Goal: Information Seeking & Learning: Find specific fact

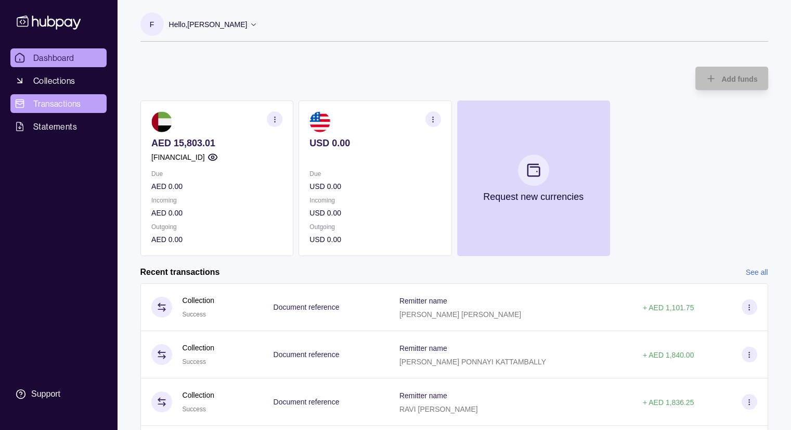
click at [62, 109] on span "Transactions" at bounding box center [57, 103] width 48 height 12
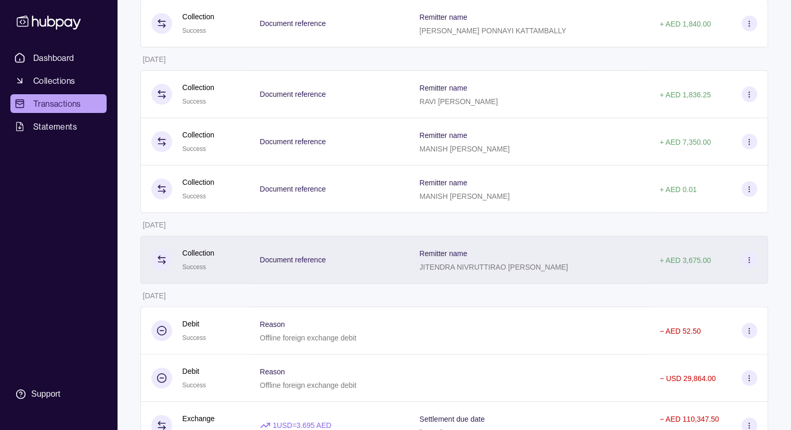
scroll to position [156, 0]
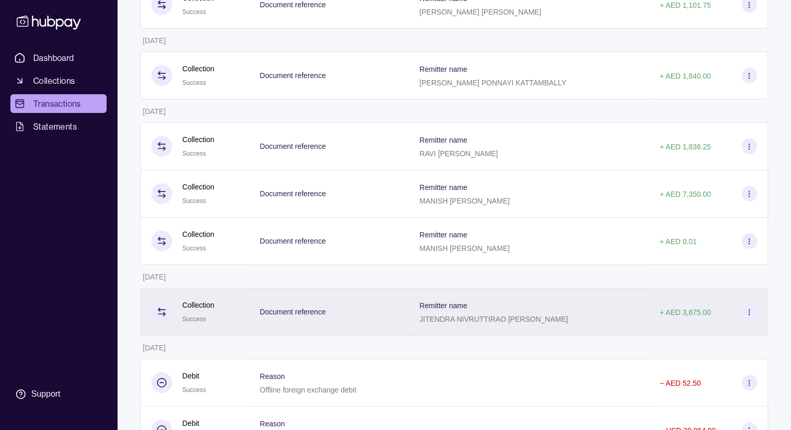
click at [631, 324] on div "Remitter name [PERSON_NAME] [PERSON_NAME]" at bounding box center [530, 312] width 220 height 26
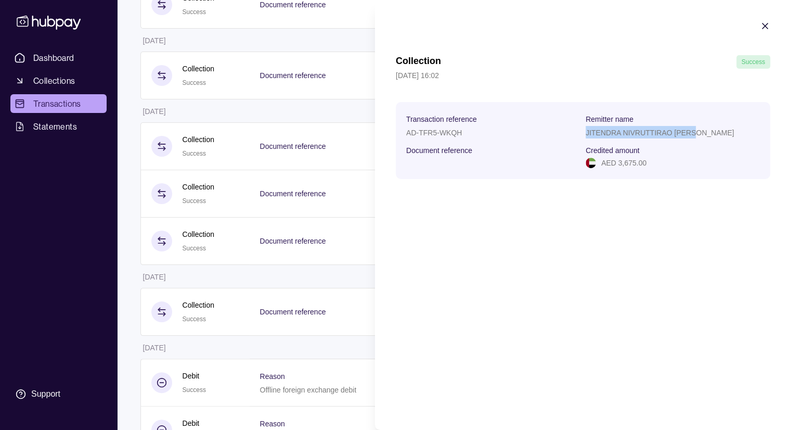
drag, startPoint x: 586, startPoint y: 136, endPoint x: 703, endPoint y: 134, distance: 117.1
click at [703, 134] on div "JITENDRA NIVRUTTIRAO [PERSON_NAME]" at bounding box center [673, 132] width 174 height 12
copy p "JITENDRA NIVRUTTIRAO [PERSON_NAME]"
click at [653, 132] on p "JITENDRA NIVRUTTIRAO [PERSON_NAME]" at bounding box center [660, 133] width 148 height 8
drag, startPoint x: 581, startPoint y: 134, endPoint x: 715, endPoint y: 137, distance: 133.8
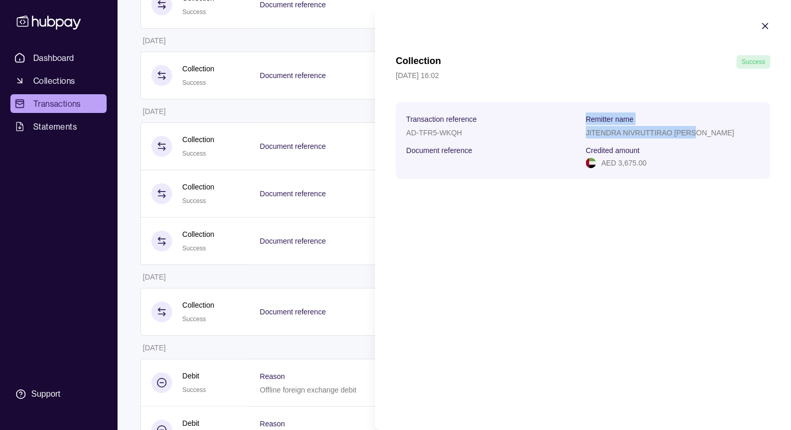
click at [715, 137] on section "Transaction reference AD-TFR5-WKQH Remitter name [PERSON_NAME] KARDE Document r…" at bounding box center [583, 140] width 354 height 56
click at [717, 137] on div "JITENDRA NIVRUTTIRAO [PERSON_NAME]" at bounding box center [673, 132] width 174 height 12
drag, startPoint x: 699, startPoint y: 133, endPoint x: 583, endPoint y: 138, distance: 116.1
click at [583, 138] on section "Transaction reference AD-TFR5-WKQH Remitter name [PERSON_NAME] KARDE Document r…" at bounding box center [583, 140] width 354 height 56
copy p "JITENDRA NIVRUTTIRAO [PERSON_NAME]"
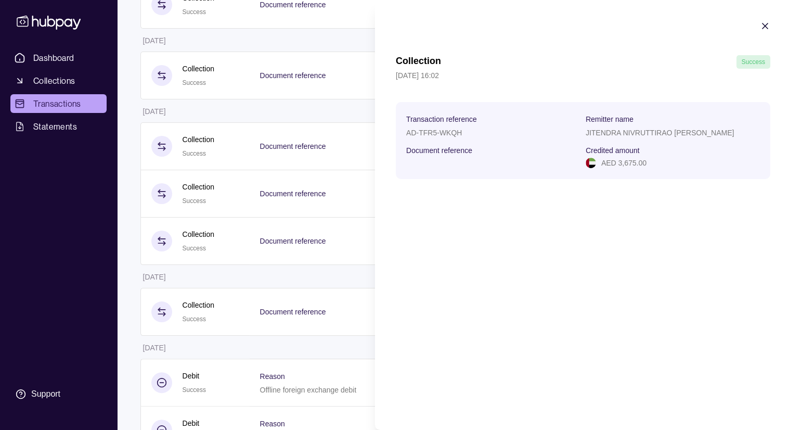
click at [619, 142] on section "Transaction reference AD-TFR5-WKQH Remitter name [PERSON_NAME] KARDE Document r…" at bounding box center [583, 140] width 354 height 56
drag, startPoint x: 585, startPoint y: 134, endPoint x: 702, endPoint y: 140, distance: 116.7
click at [702, 140] on section "Transaction reference AD-TFR5-WKQH Remitter name [PERSON_NAME] KARDE Document r…" at bounding box center [583, 140] width 354 height 56
copy p "JITENDRA NIVRUTTIRAO [PERSON_NAME]"
click at [481, 160] on div "Document reference" at bounding box center [493, 156] width 174 height 25
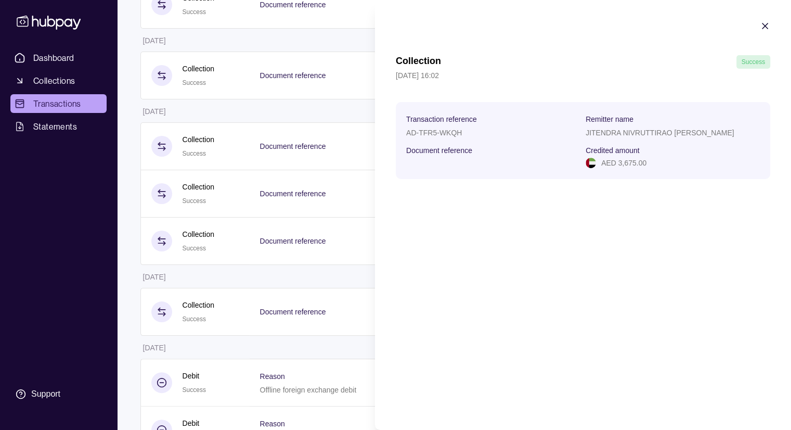
scroll to position [0, 0]
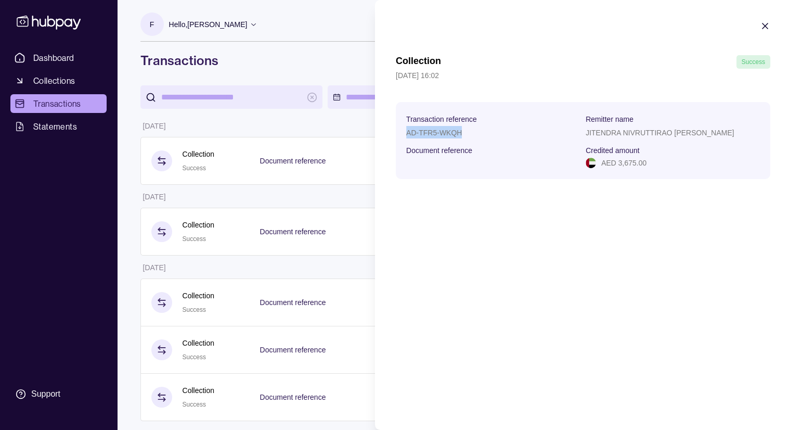
drag, startPoint x: 458, startPoint y: 134, endPoint x: 406, endPoint y: 140, distance: 52.4
click at [406, 140] on section "Transaction reference AD-TFR5-WKQH Remitter name [PERSON_NAME] KARDE Document r…" at bounding box center [583, 140] width 375 height 77
copy p "AD-TFR5-WKQH"
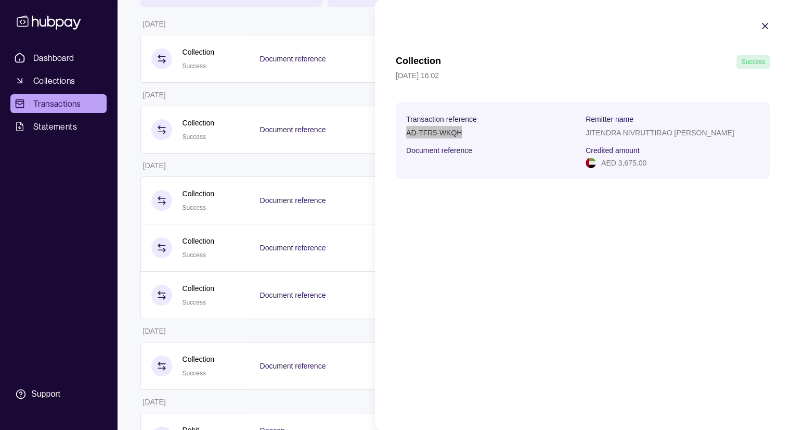
scroll to position [104, 0]
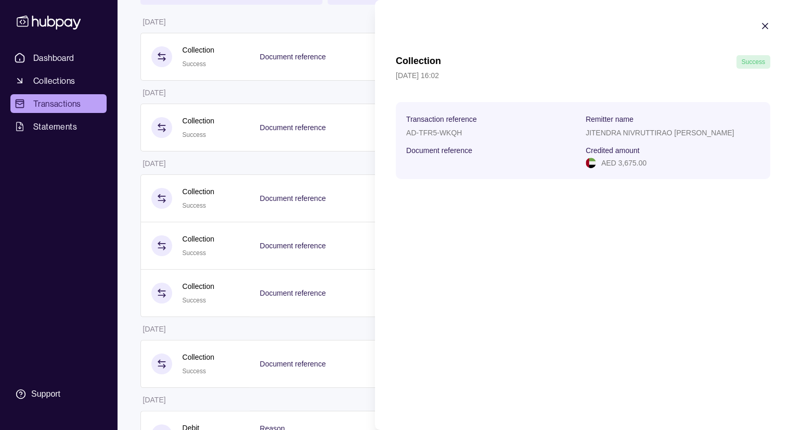
click at [547, 223] on div "Collection Success [DATE] 16:02 Transaction reference AD-TFR5-WKQH Remitter nam…" at bounding box center [583, 215] width 416 height 430
click at [766, 21] on icon "button" at bounding box center [765, 26] width 10 height 10
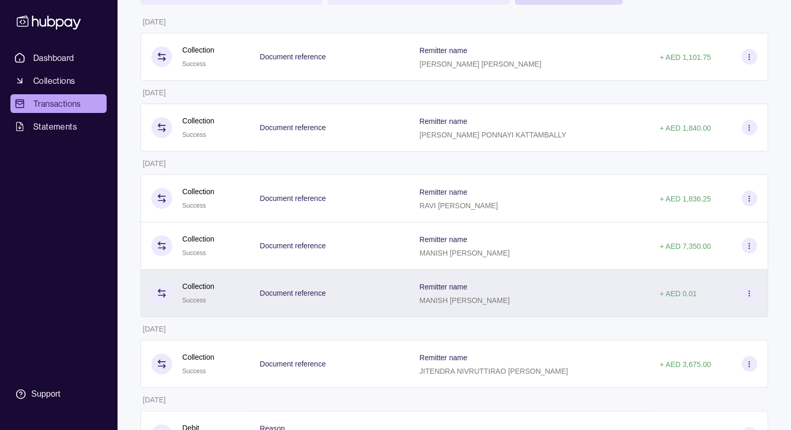
click at [604, 300] on div "Remitter name [PERSON_NAME] [PERSON_NAME]" at bounding box center [530, 293] width 220 height 26
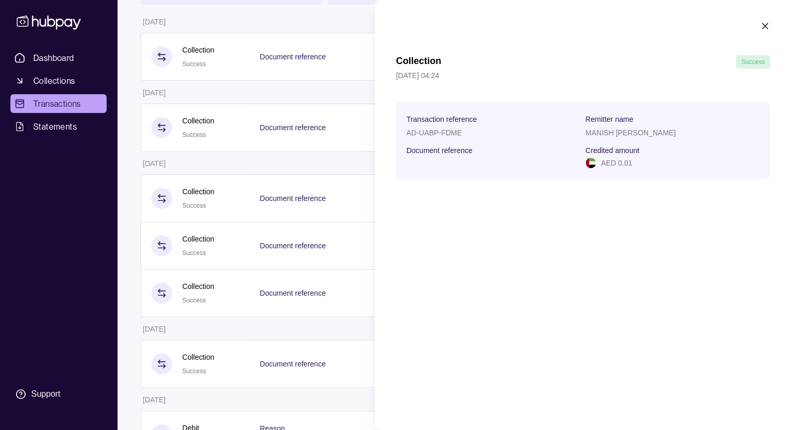
drag, startPoint x: 586, startPoint y: 133, endPoint x: 684, endPoint y: 137, distance: 98.4
click at [684, 137] on div "MANISH [PERSON_NAME]" at bounding box center [673, 132] width 174 height 12
copy p "MANISH [PERSON_NAME]"
drag, startPoint x: 465, startPoint y: 136, endPoint x: 405, endPoint y: 138, distance: 59.9
click at [405, 138] on section "Transaction reference AD-UABP-FDME Remitter name MANISH [PERSON_NAME] Document …" at bounding box center [583, 140] width 375 height 77
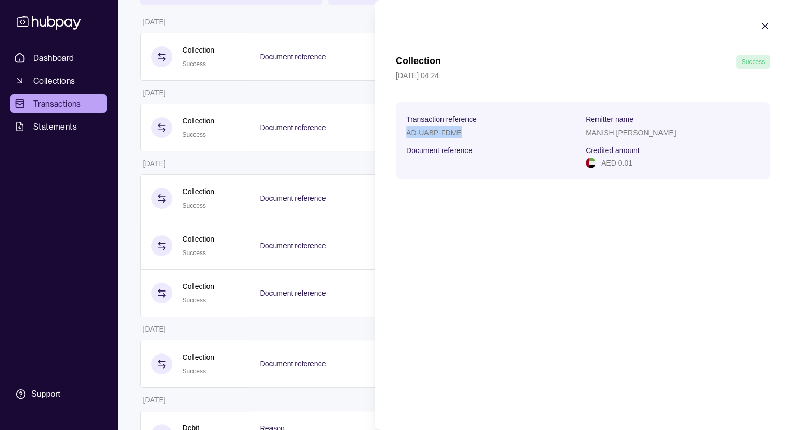
copy p "AD-UABP-FDME"
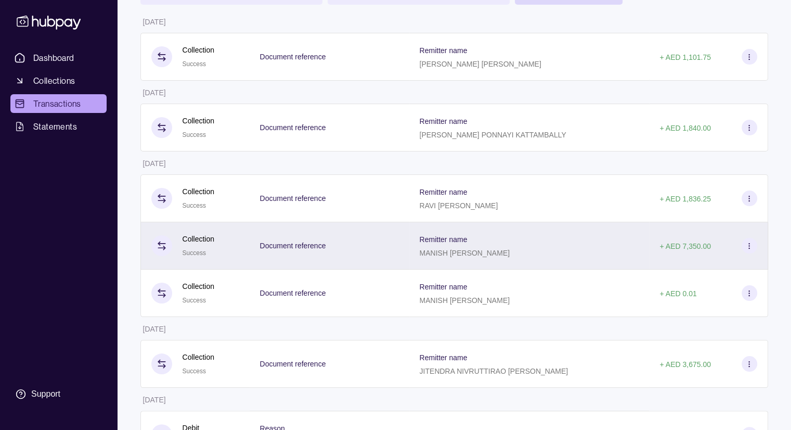
click at [583, 258] on div "Remitter name [PERSON_NAME] [PERSON_NAME]" at bounding box center [530, 246] width 220 height 26
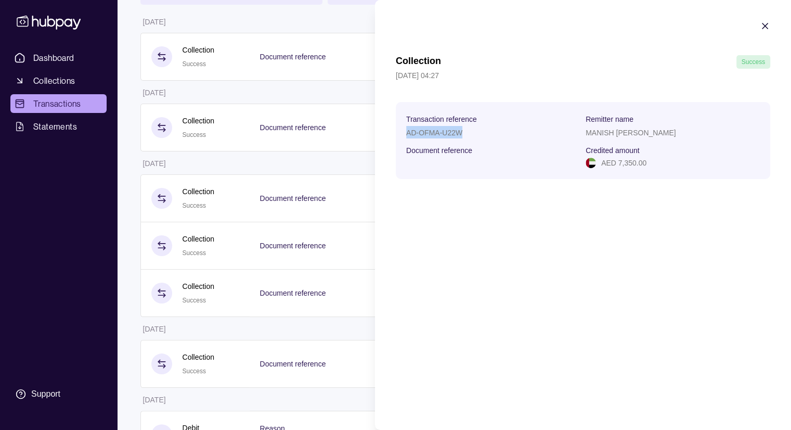
drag, startPoint x: 462, startPoint y: 133, endPoint x: 403, endPoint y: 136, distance: 59.4
click at [403, 136] on section "Transaction reference AD-OFMA-U22W Remitter name MANISH [PERSON_NAME] Document …" at bounding box center [583, 140] width 375 height 77
copy p "AD-OFMA-U22W"
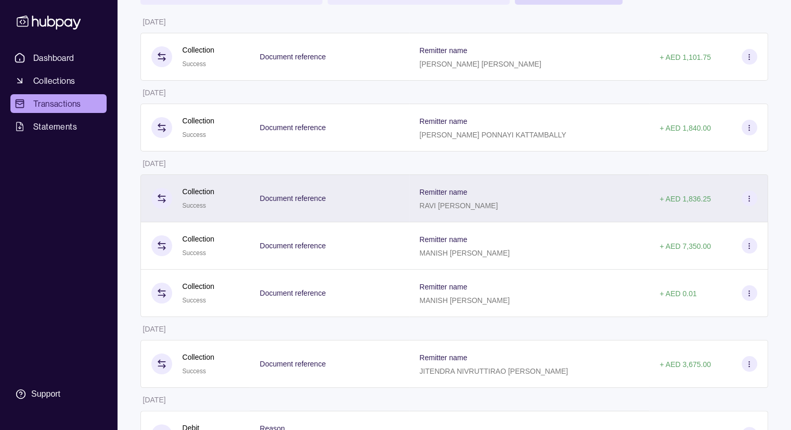
click at [560, 207] on div "Remitter name [PERSON_NAME] [PERSON_NAME]" at bounding box center [530, 198] width 220 height 26
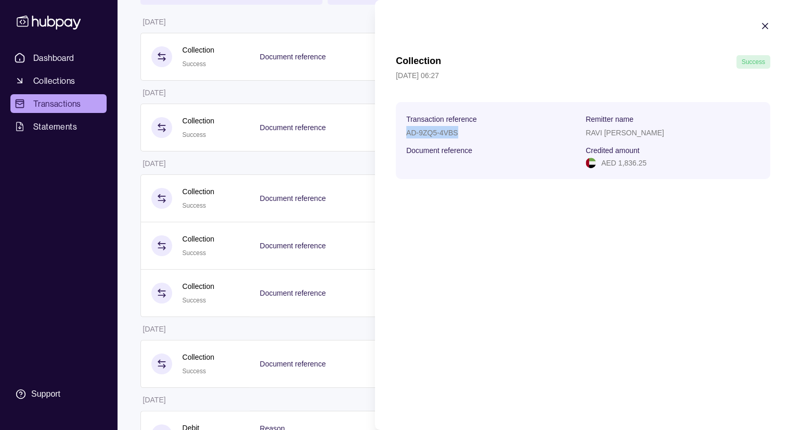
drag, startPoint x: 458, startPoint y: 130, endPoint x: 406, endPoint y: 133, distance: 51.6
click at [406, 133] on div "AD-9ZQ5-4VBS" at bounding box center [493, 132] width 174 height 12
copy p "AD-9ZQ5-4VBS"
drag, startPoint x: 586, startPoint y: 132, endPoint x: 676, endPoint y: 134, distance: 90.0
click at [676, 134] on div "RAVI [PERSON_NAME]" at bounding box center [673, 132] width 174 height 12
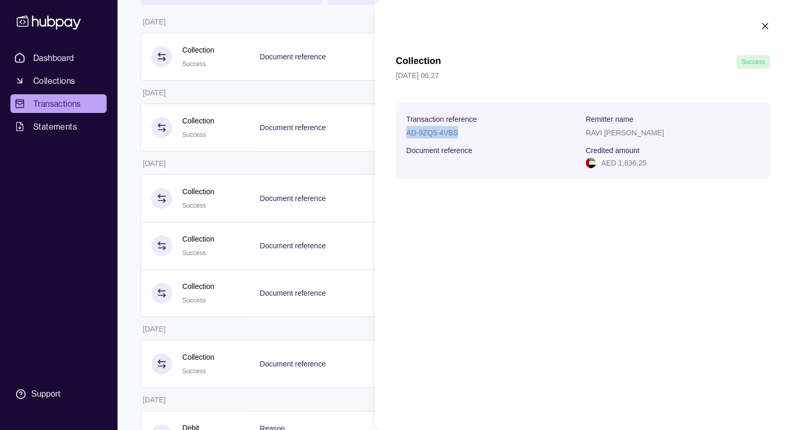
copy p "RAVI [PERSON_NAME]"
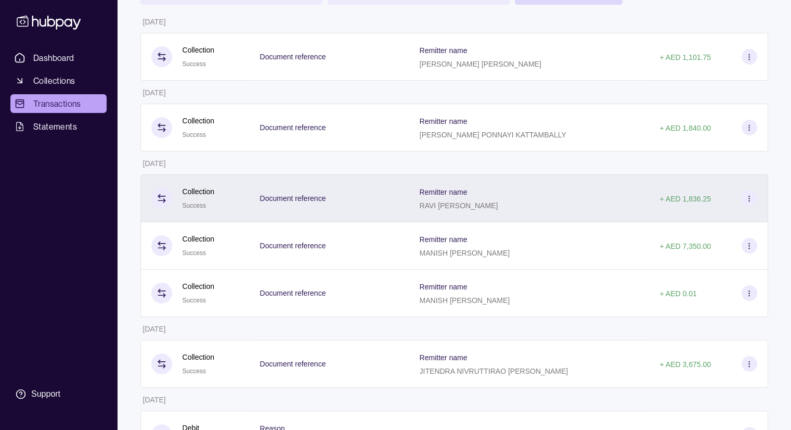
scroll to position [0, 0]
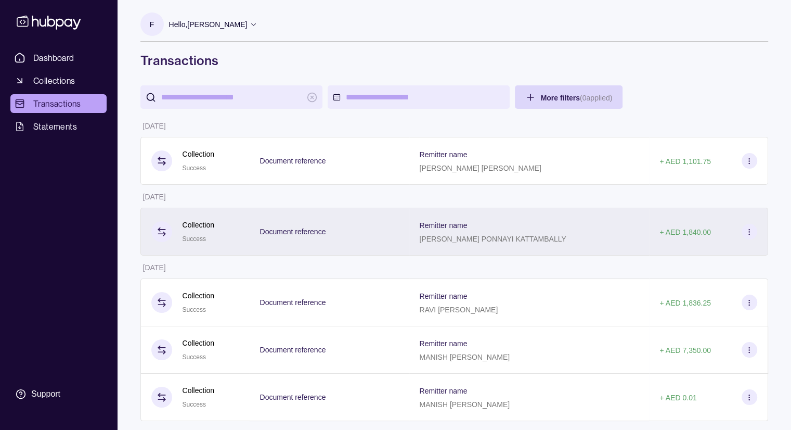
click at [547, 226] on div "Remitter name [PERSON_NAME]" at bounding box center [530, 232] width 220 height 26
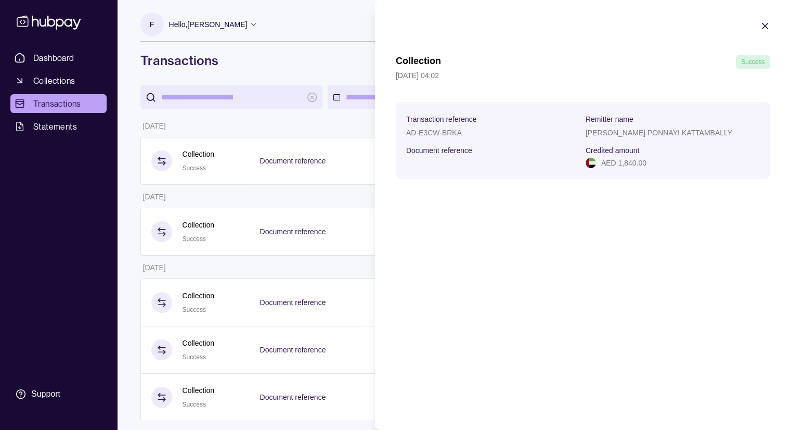
click at [425, 132] on p "AD-E3CW-BRKA" at bounding box center [434, 133] width 56 height 8
copy p "AD-E3CW-BRKA"
drag, startPoint x: 587, startPoint y: 133, endPoint x: 731, endPoint y: 135, distance: 143.6
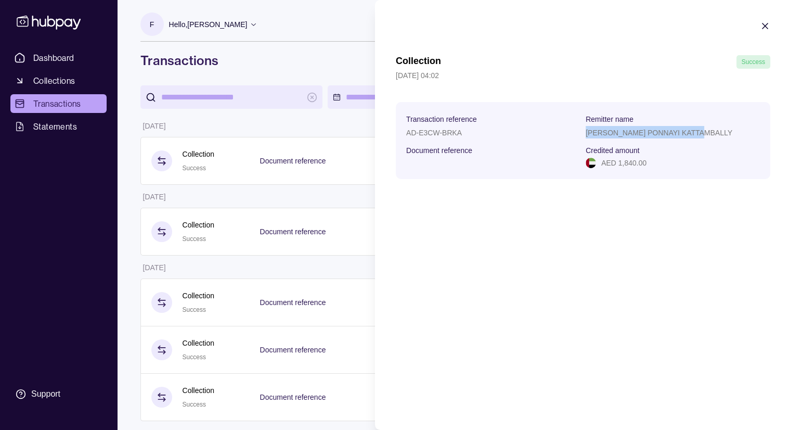
click at [731, 135] on div "[PERSON_NAME] PONNAYI KATTAMBALLY" at bounding box center [673, 132] width 174 height 12
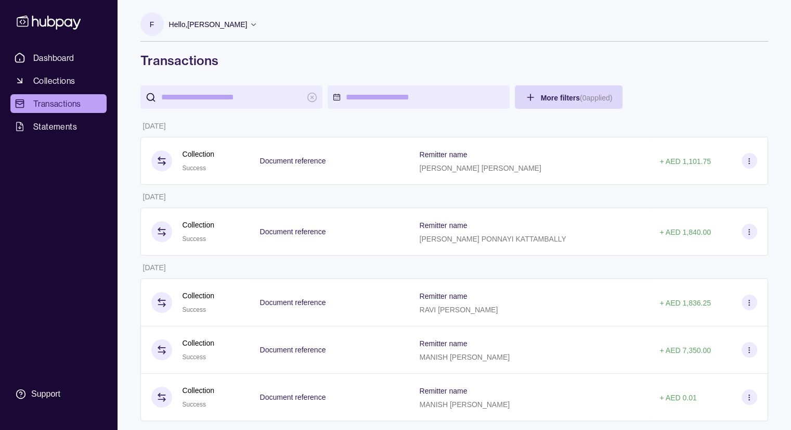
click at [378, 184] on div "Document reference" at bounding box center [330, 161] width 160 height 48
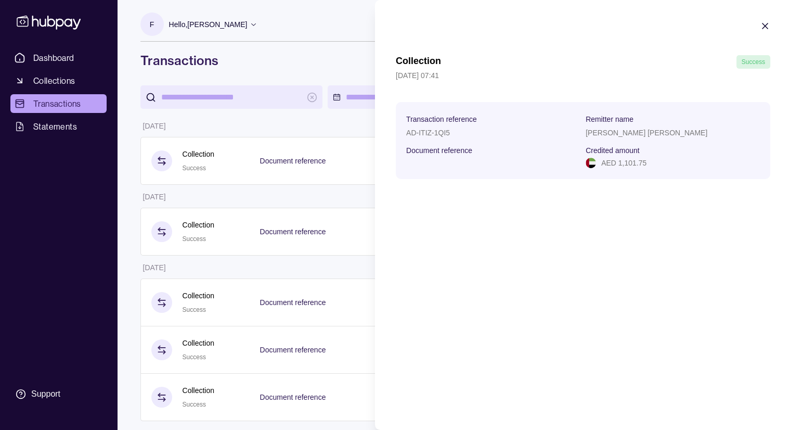
drag, startPoint x: 586, startPoint y: 134, endPoint x: 728, endPoint y: 136, distance: 142.1
click at [708, 136] on p "[PERSON_NAME] [PERSON_NAME]" at bounding box center [647, 133] width 122 height 8
drag, startPoint x: 455, startPoint y: 132, endPoint x: 399, endPoint y: 133, distance: 55.7
click at [399, 133] on section "Transaction reference AD-ITIZ-1QI5 Remitter name [PERSON_NAME] [PERSON_NAME] Do…" at bounding box center [583, 140] width 375 height 77
